Goal: Answer question/provide support

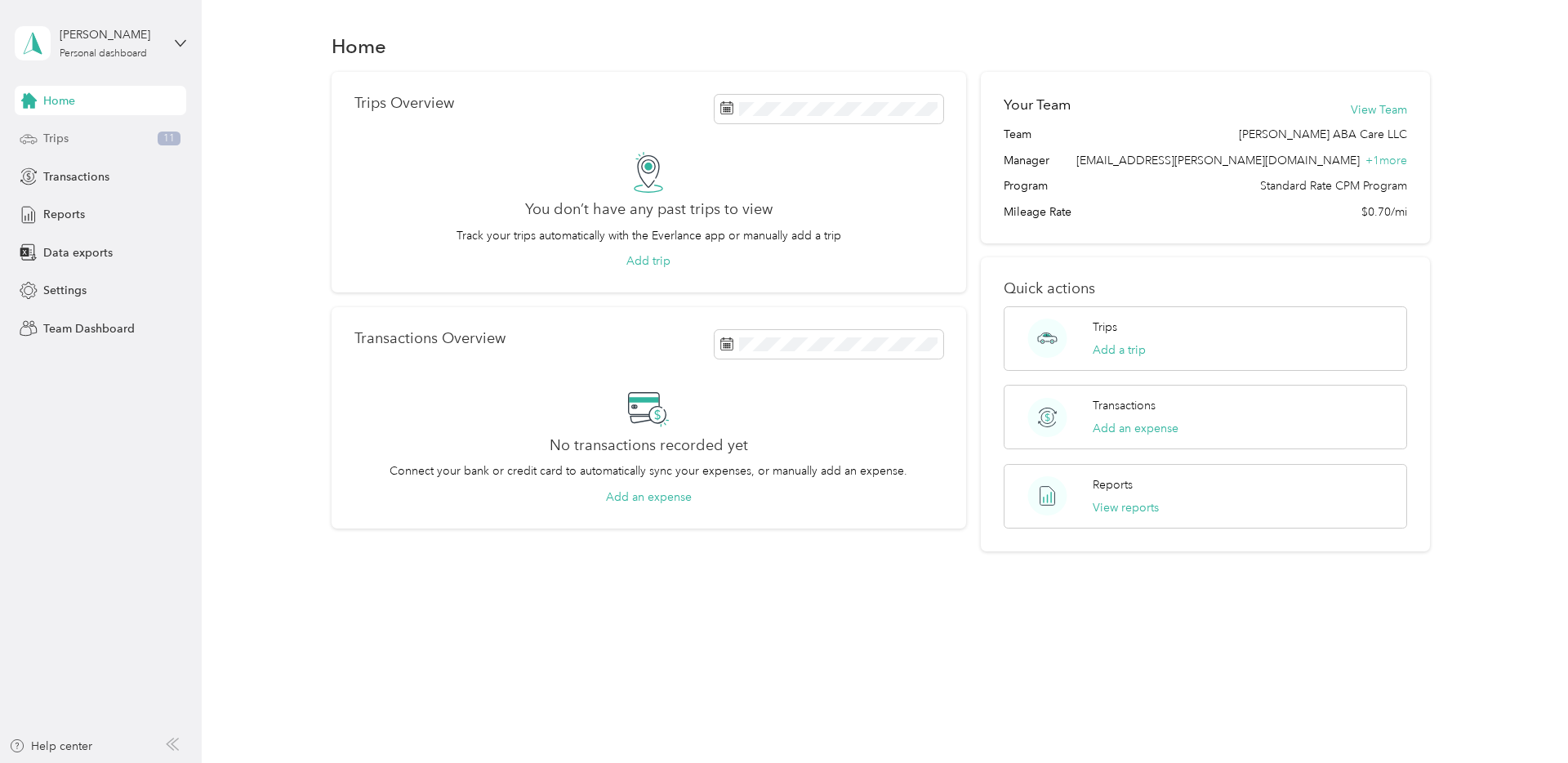
click at [76, 137] on div "Trips 11" at bounding box center [100, 138] width 172 height 29
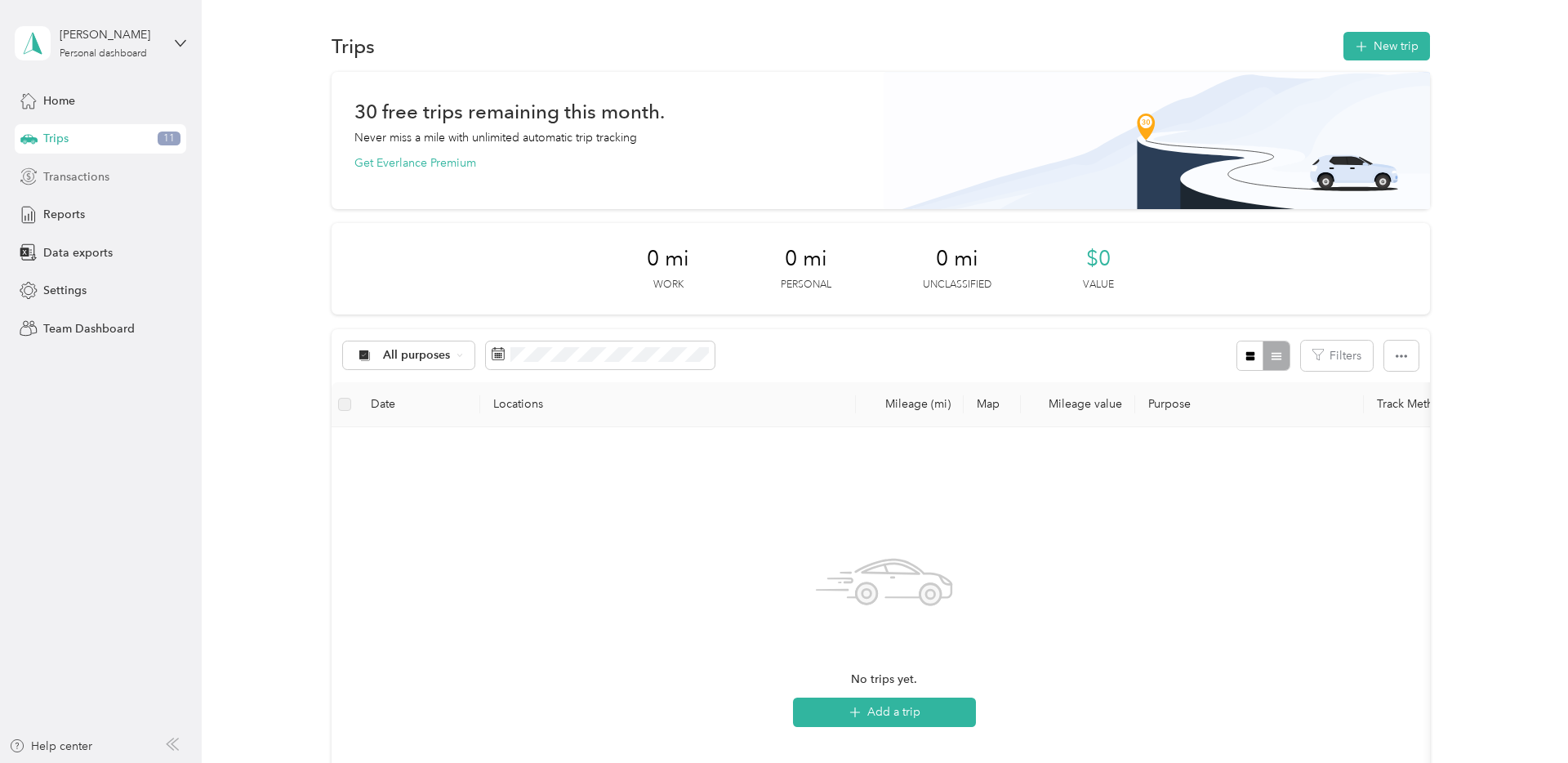
click at [59, 187] on div "Transactions" at bounding box center [100, 176] width 172 height 29
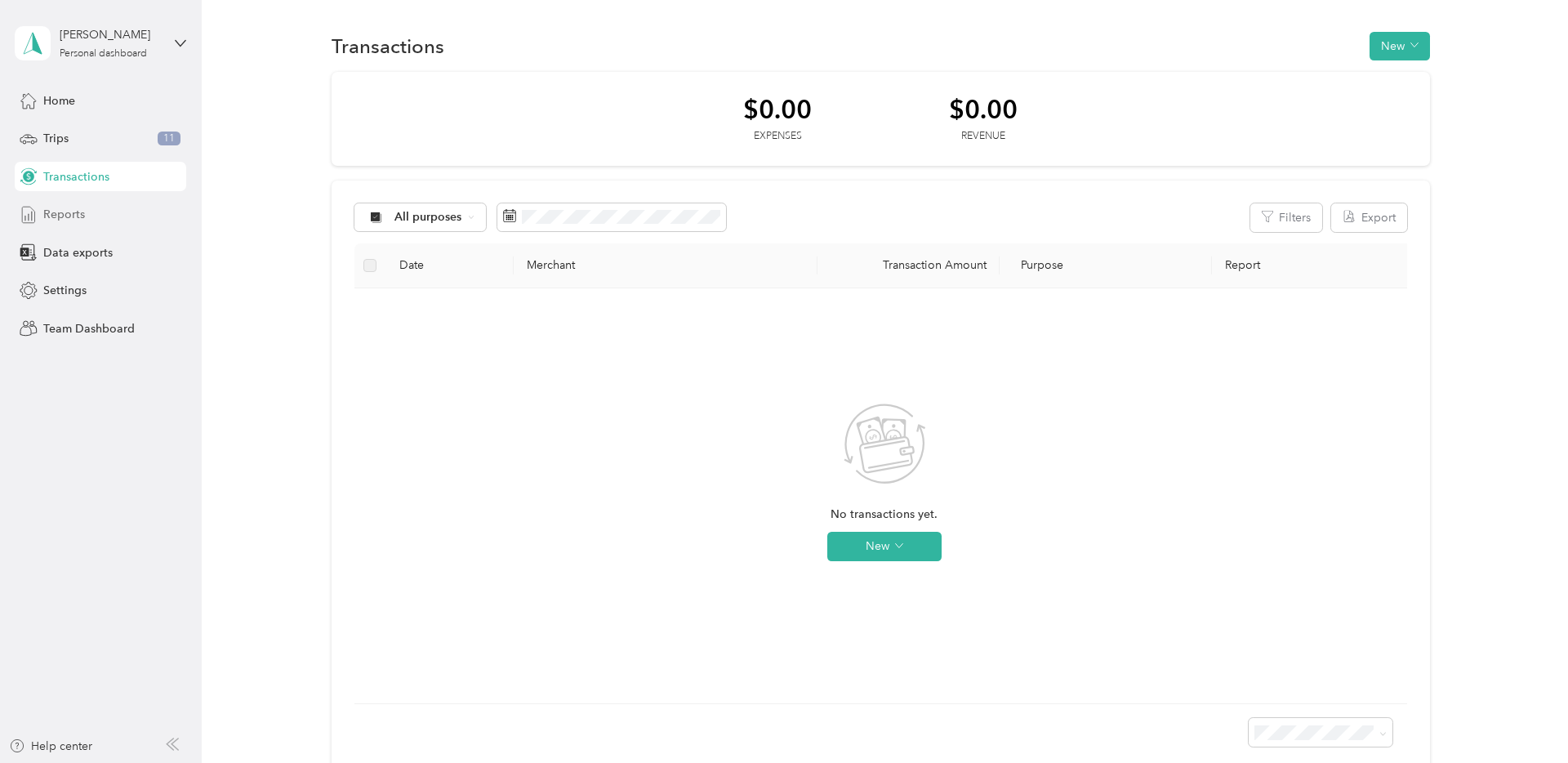
click at [101, 219] on div "Reports" at bounding box center [100, 214] width 172 height 29
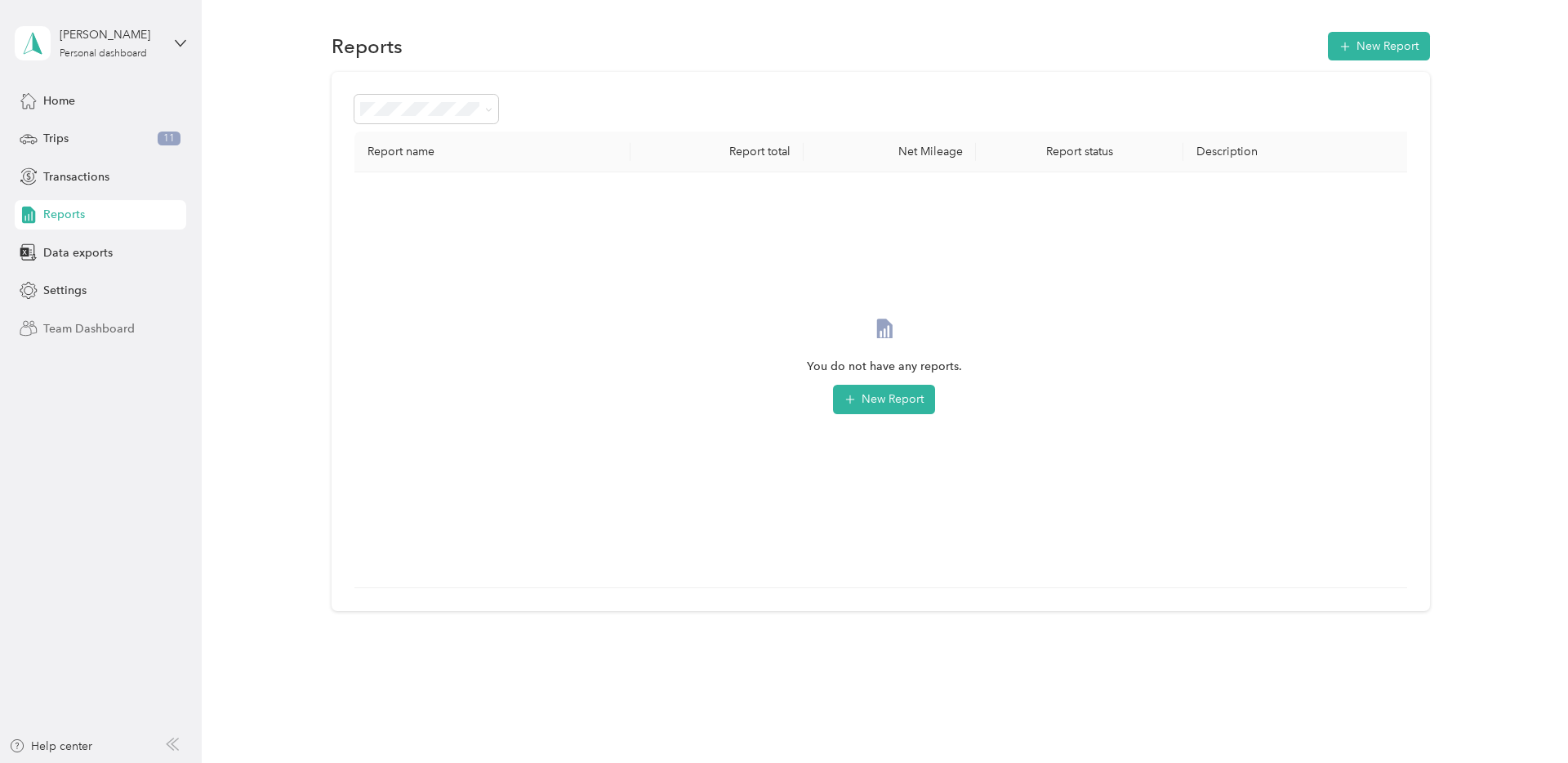
click at [95, 327] on span "Team Dashboard" at bounding box center [89, 328] width 91 height 17
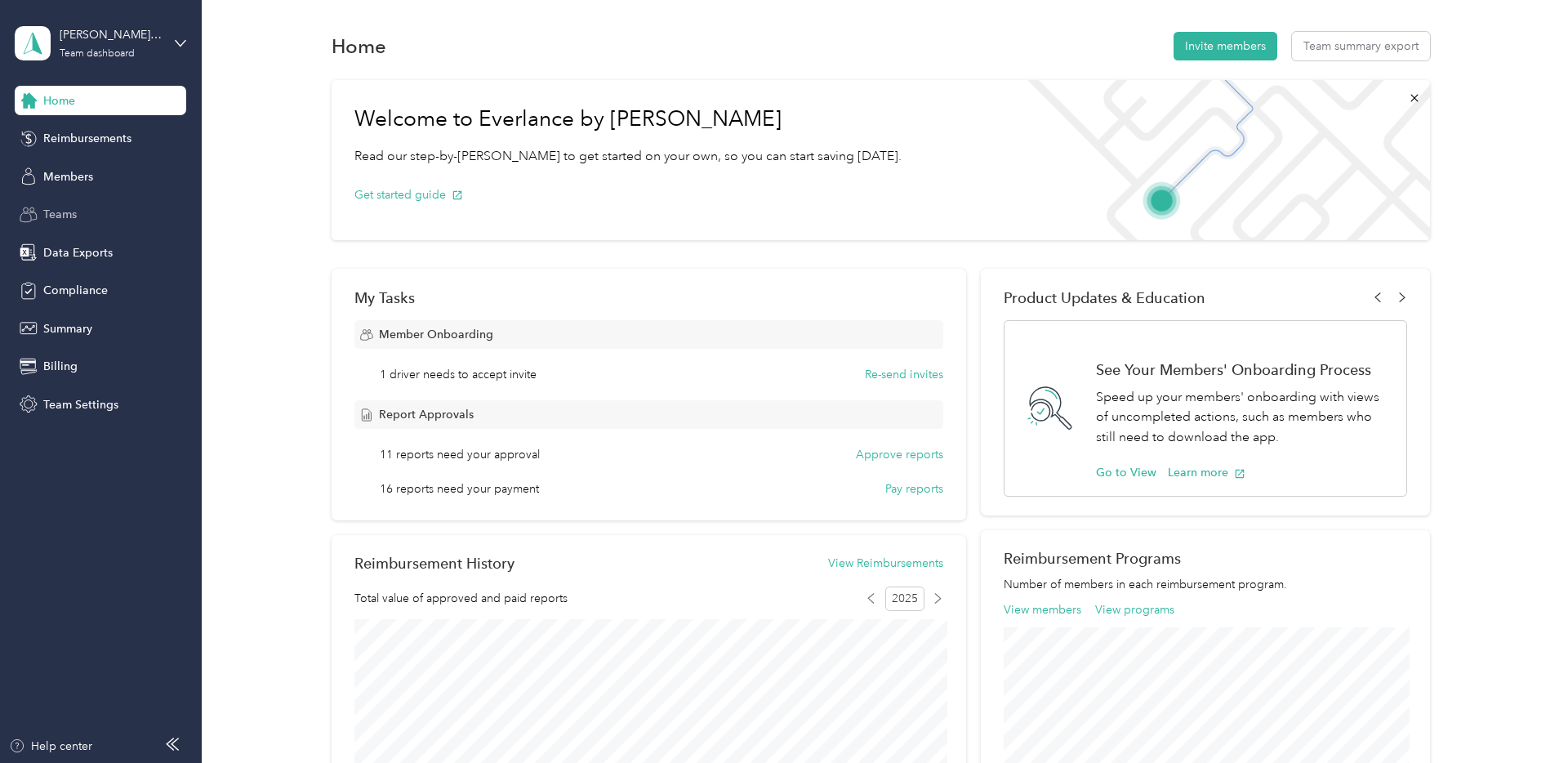
click at [104, 212] on div "Teams" at bounding box center [100, 214] width 172 height 29
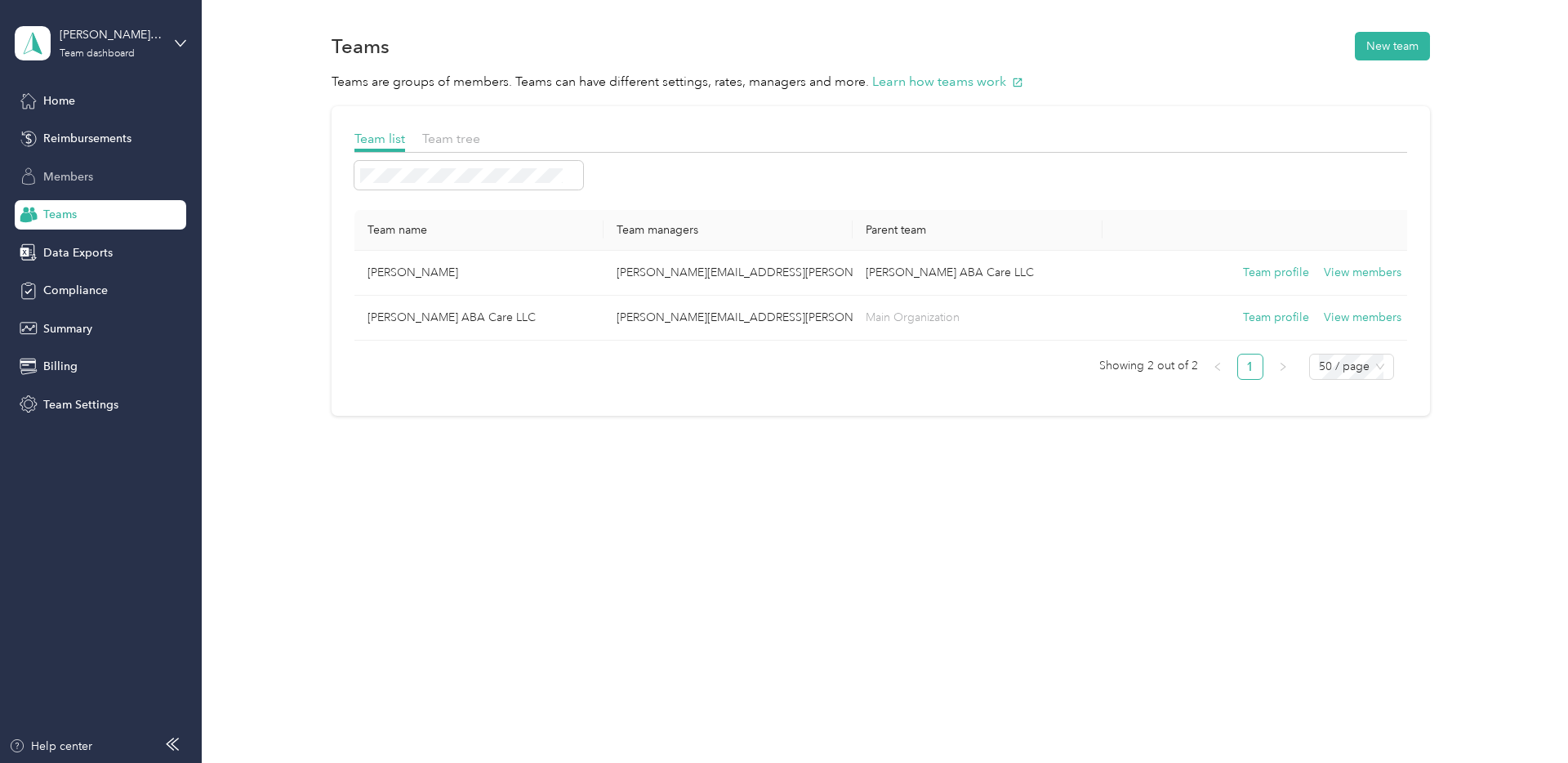
click at [95, 178] on div "Members" at bounding box center [100, 176] width 172 height 29
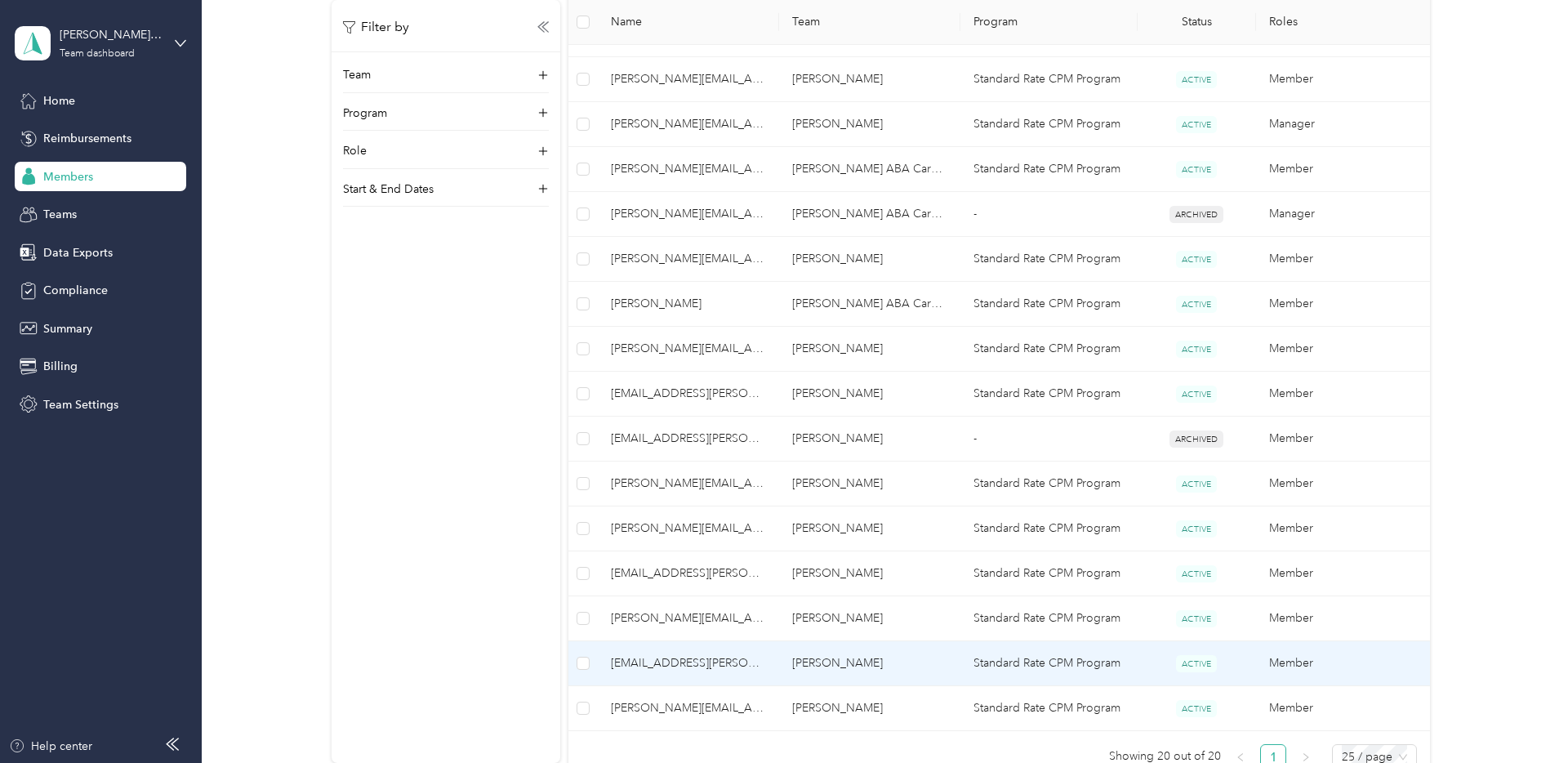
scroll to position [641, 0]
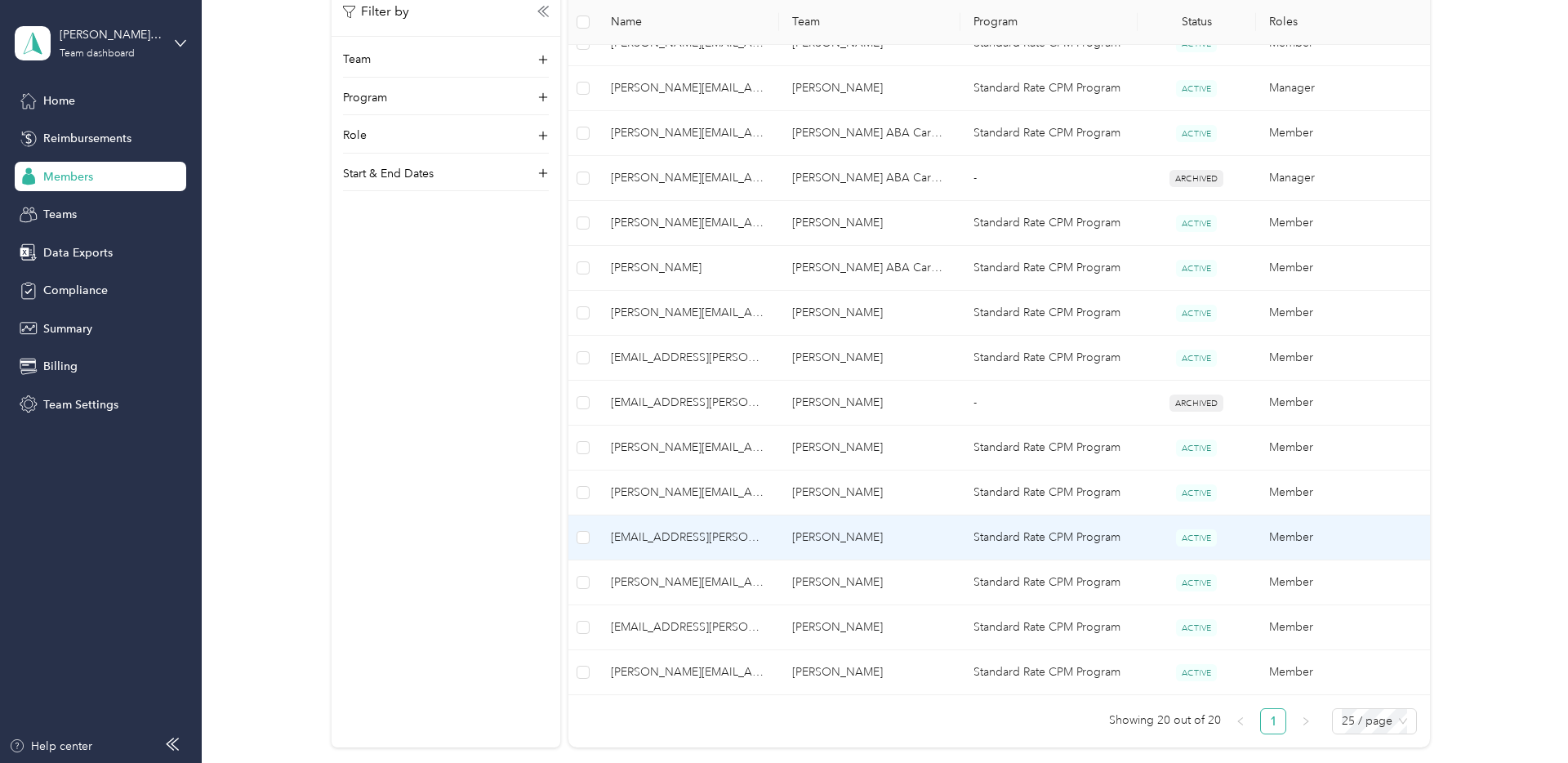
click at [650, 534] on span "[EMAIL_ADDRESS][PERSON_NAME][DOMAIN_NAME]" at bounding box center [688, 537] width 155 height 18
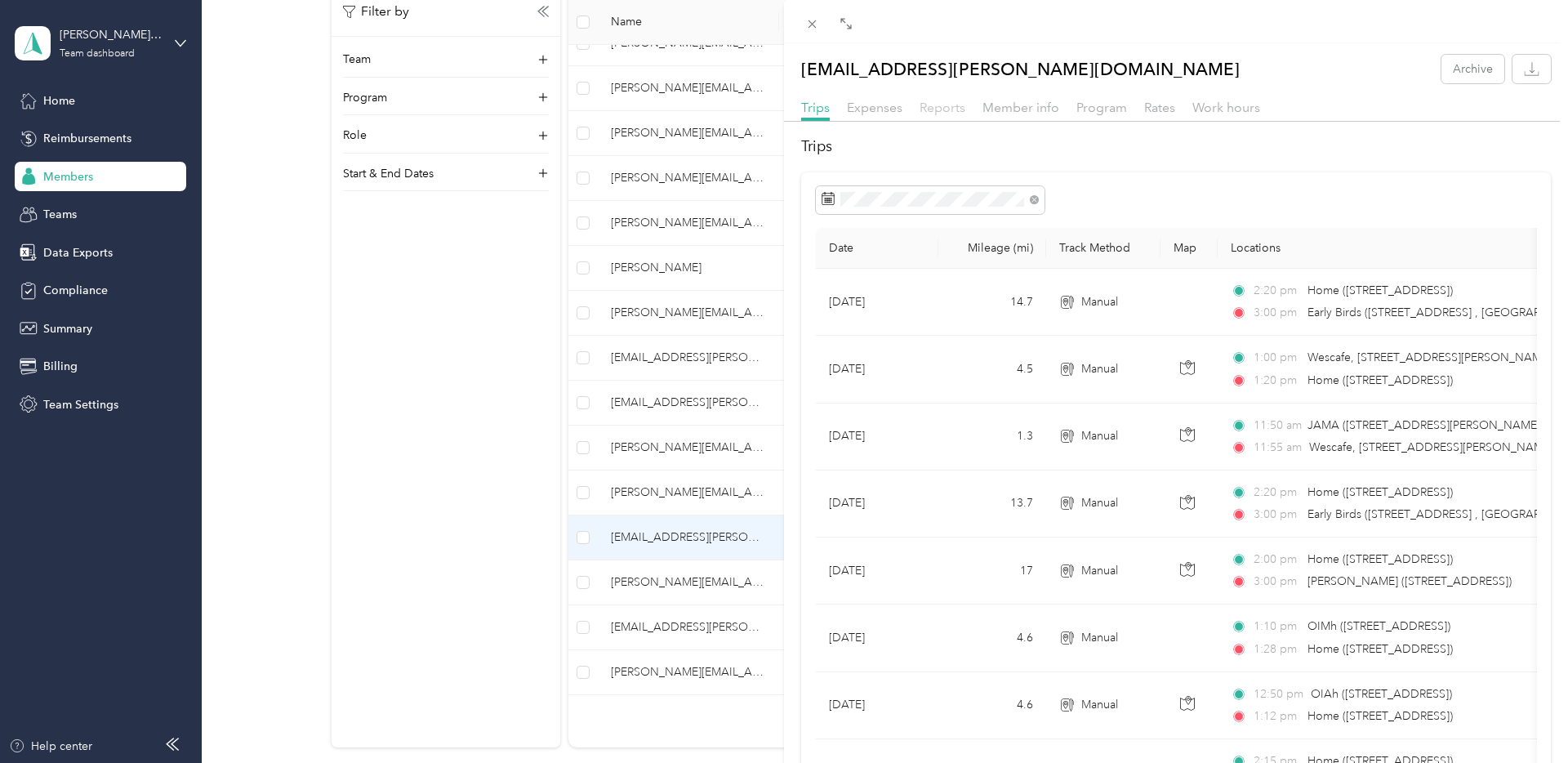
click at [938, 108] on span "Reports" at bounding box center [942, 107] width 46 height 16
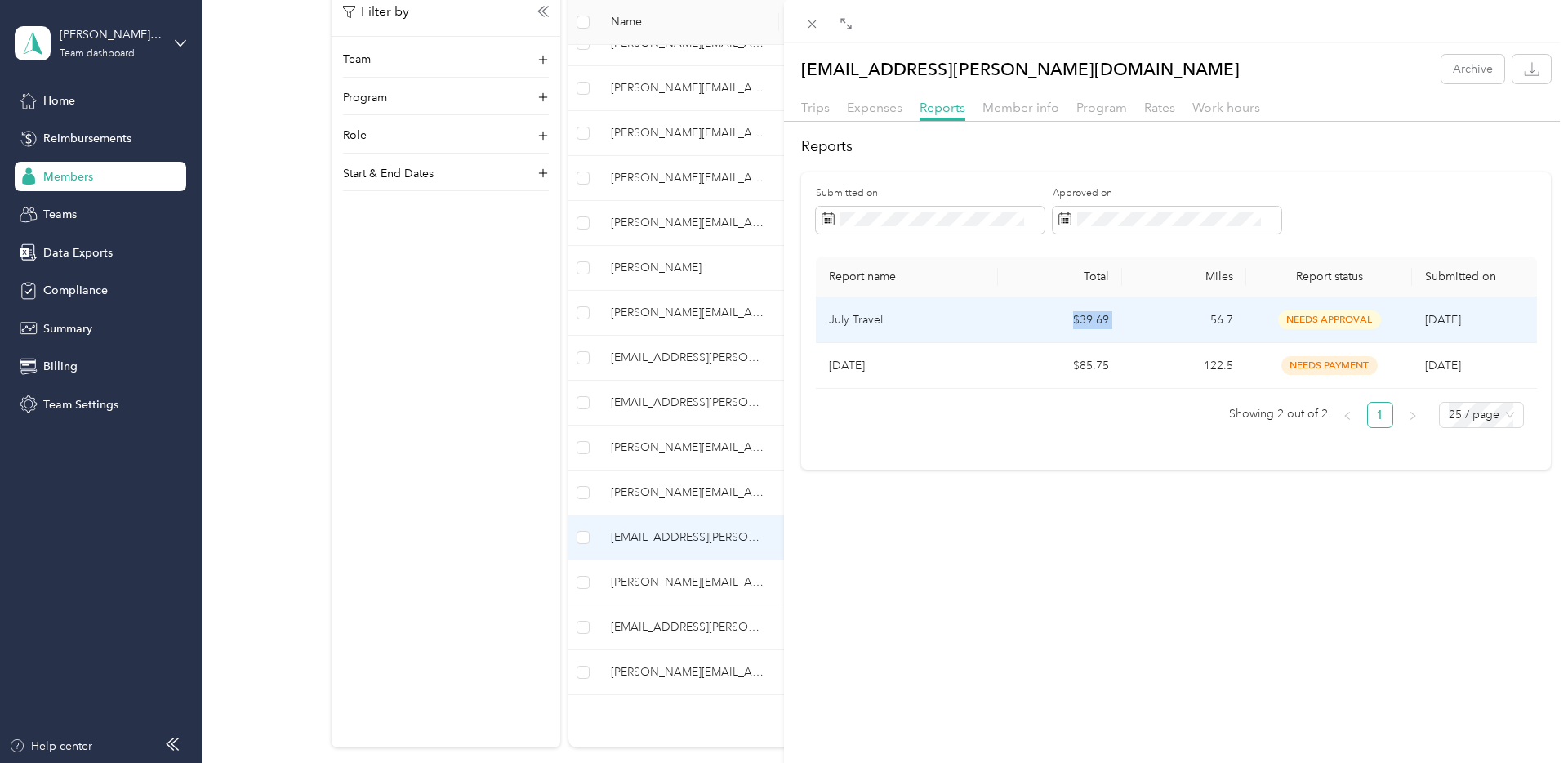
copy td "$39.69"
drag, startPoint x: 1064, startPoint y: 318, endPoint x: 1128, endPoint y: 319, distance: 64.0
click at [1128, 319] on tr "July Travel $39.69 56.7 needs approval [DATE]" at bounding box center [1175, 320] width 721 height 46
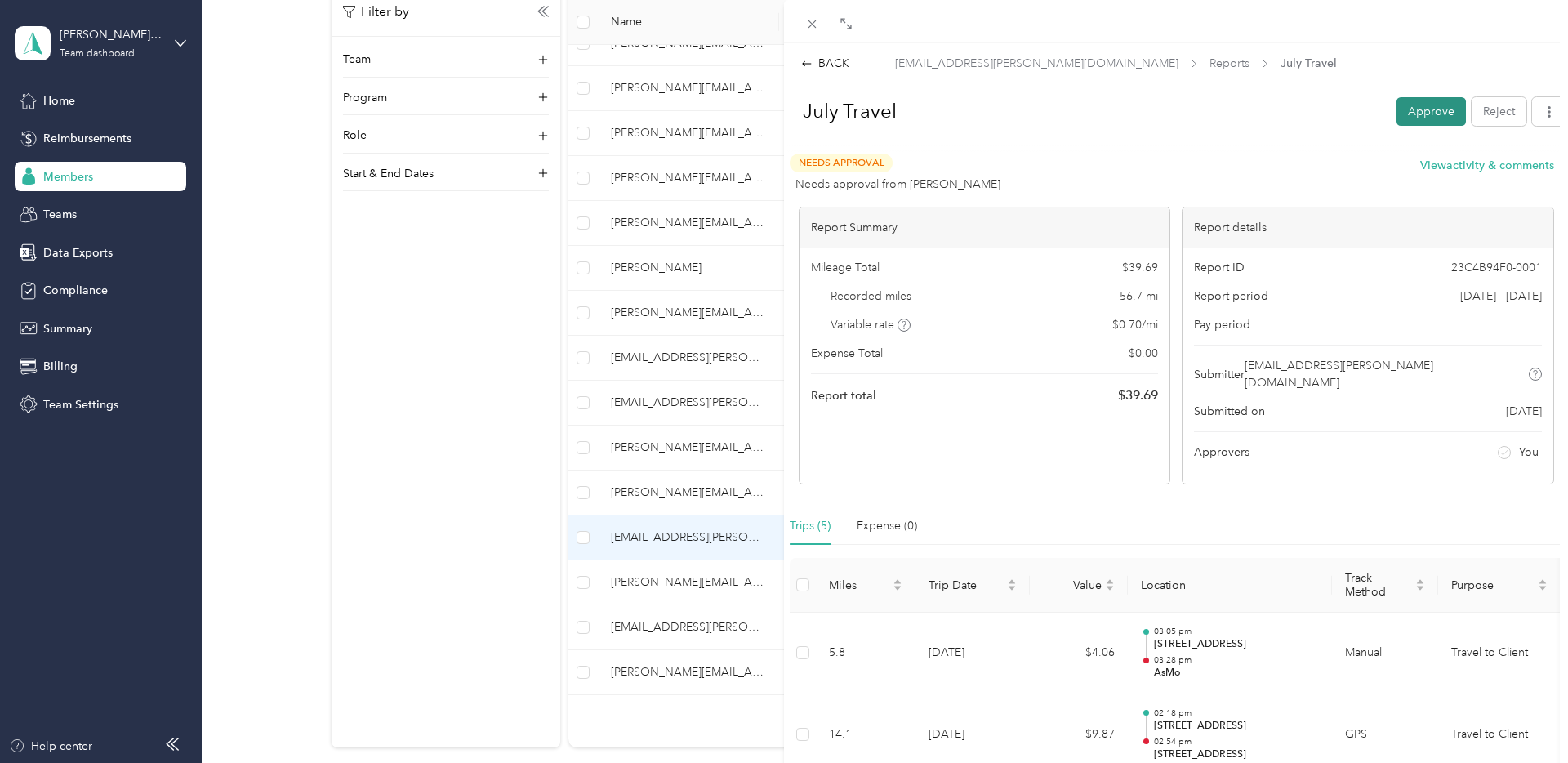
click at [1437, 117] on button "Approve" at bounding box center [1431, 111] width 69 height 28
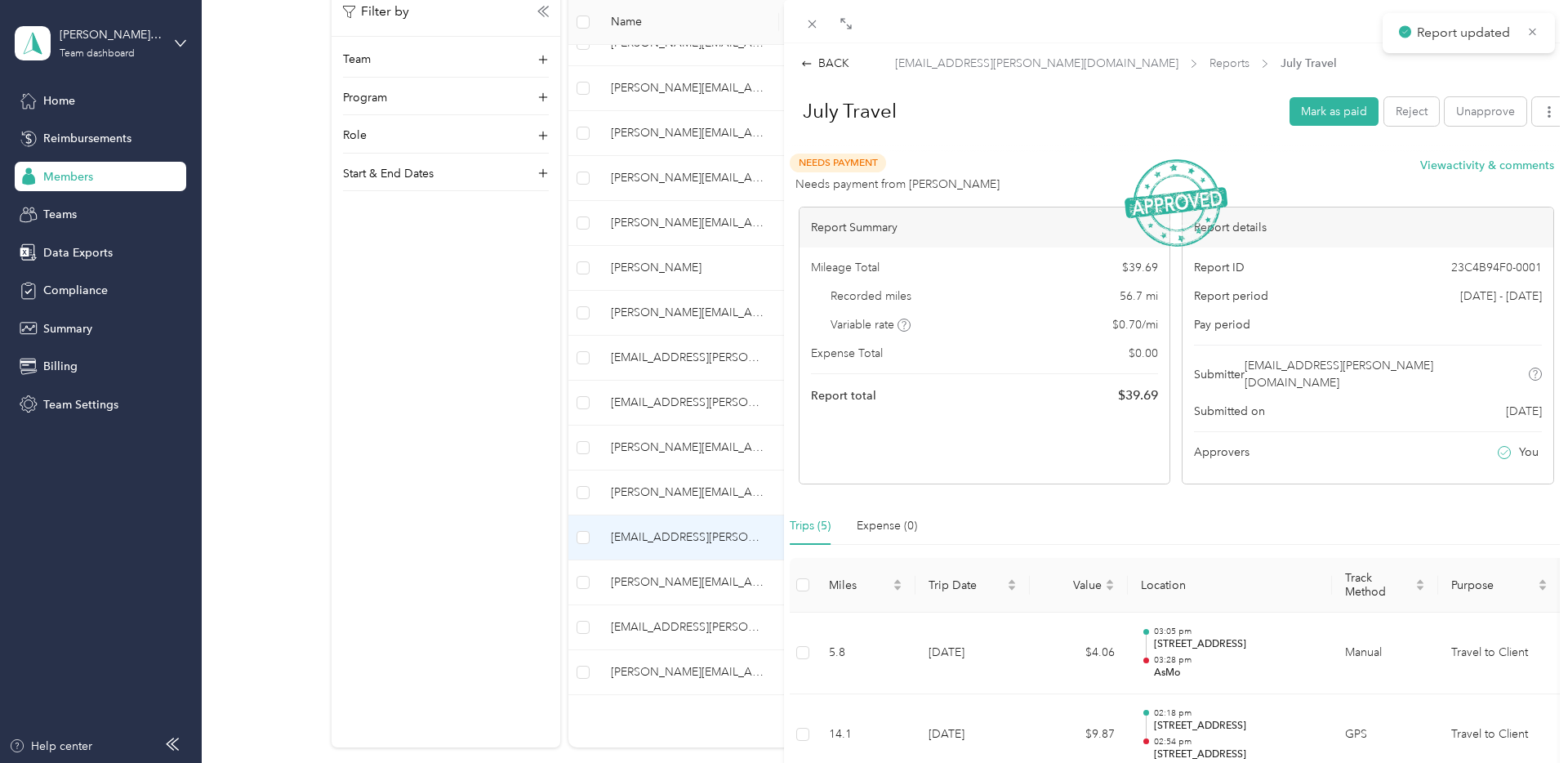
click at [1140, 383] on div "Mileage Total $ 39.69 Recorded miles 56.7 mi Variable rate $ 0.70 / mi Expense …" at bounding box center [984, 333] width 371 height 169
click at [1140, 397] on span "$ 39.69" at bounding box center [1138, 394] width 40 height 19
copy span "$ 39.69"
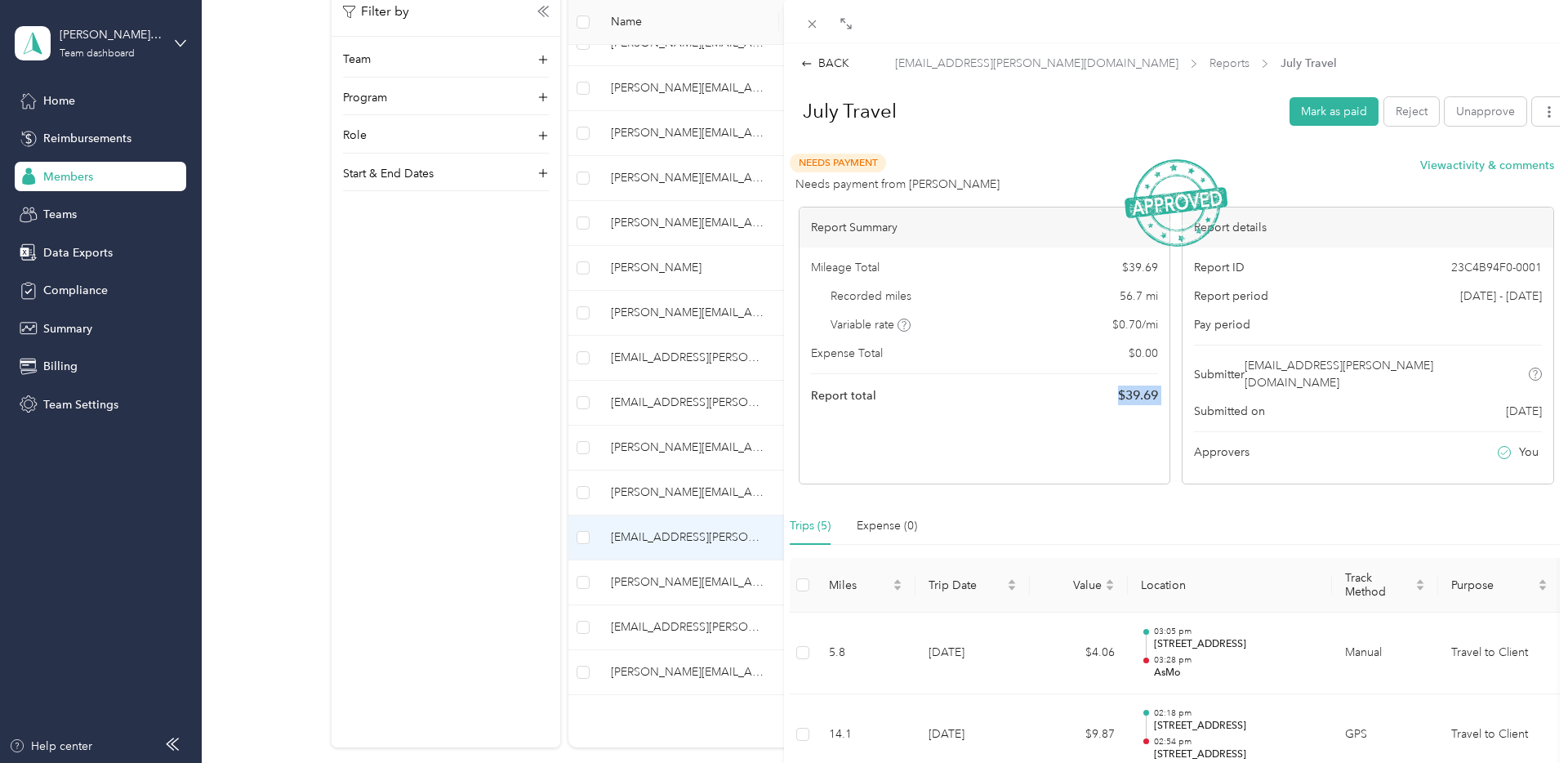
click at [1129, 266] on span "$ 39.69" at bounding box center [1139, 267] width 36 height 17
copy span "$ 39.69"
